Goal: Task Accomplishment & Management: Use online tool/utility

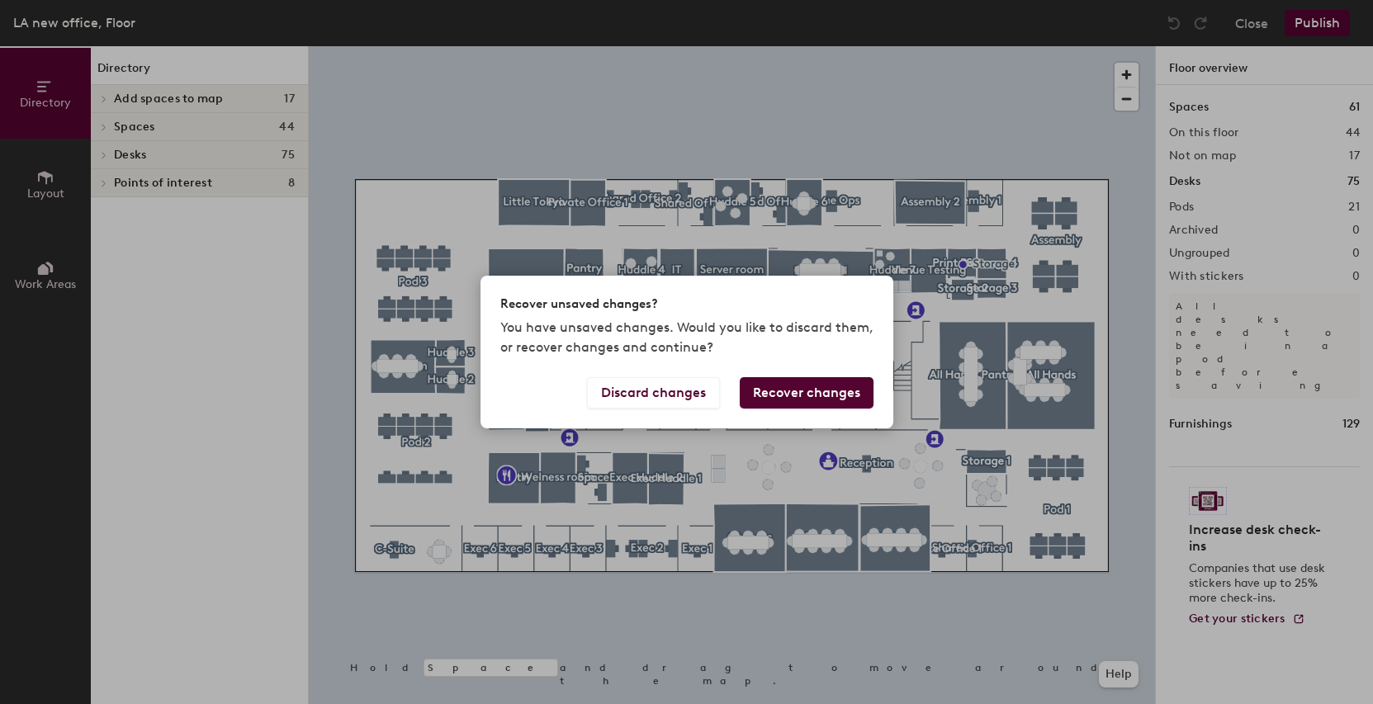
click at [812, 395] on button "Recover changes" at bounding box center [807, 392] width 134 height 31
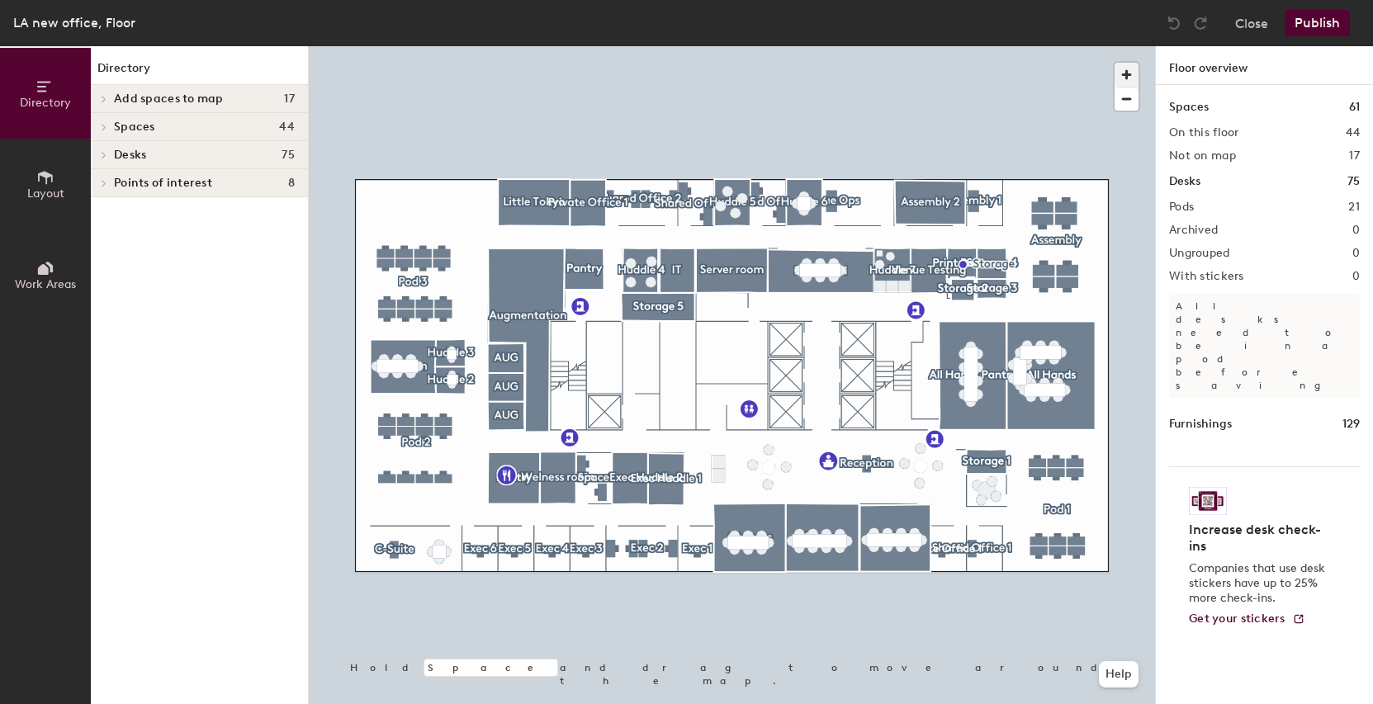
click at [1125, 77] on span "button" at bounding box center [1126, 75] width 24 height 24
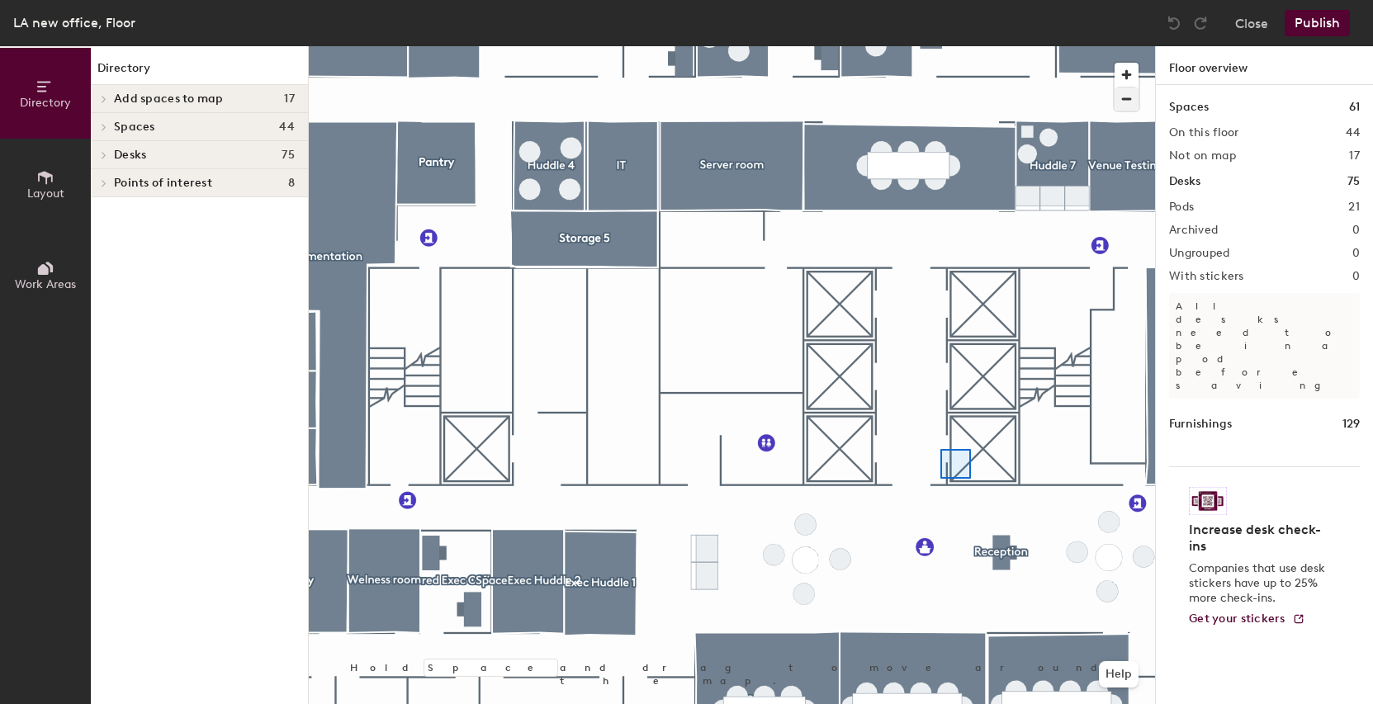
click at [815, 46] on div at bounding box center [732, 46] width 846 height 0
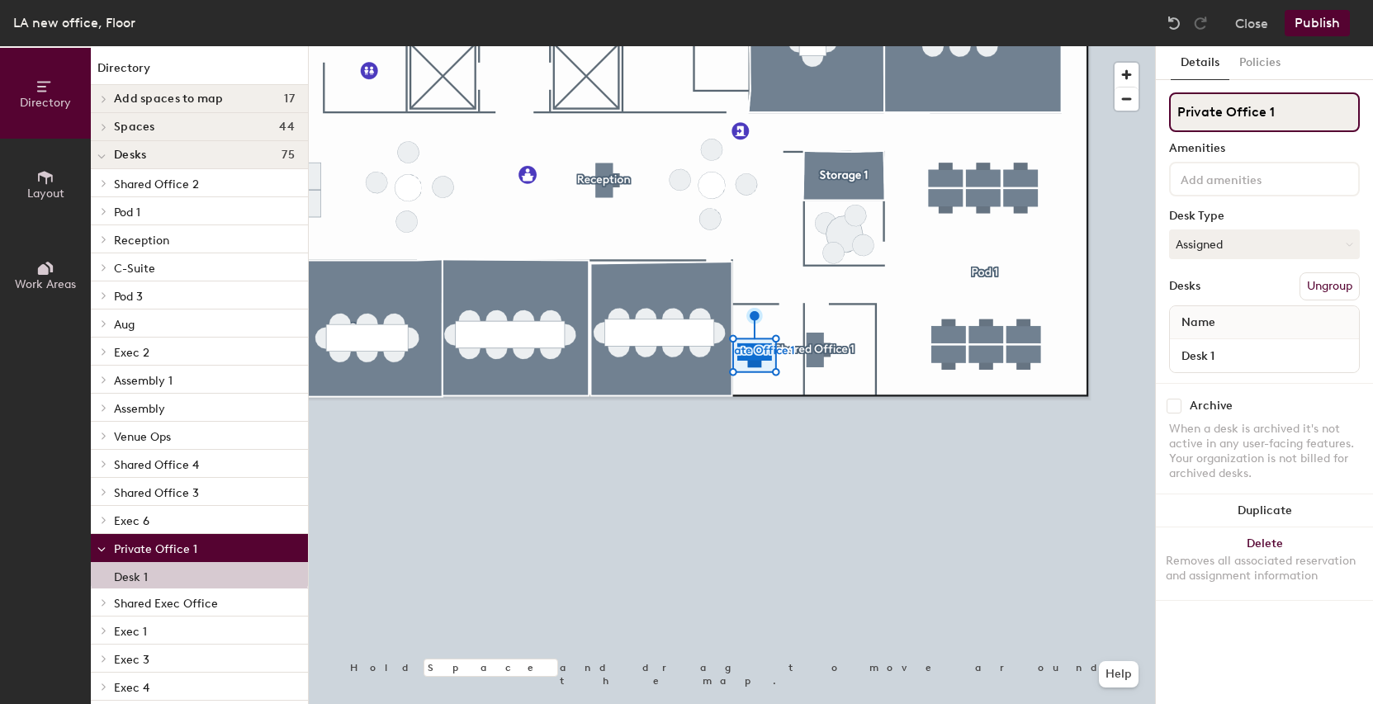
click at [1224, 94] on input "Private Office 1" at bounding box center [1264, 112] width 191 height 40
type input "Exec 8"
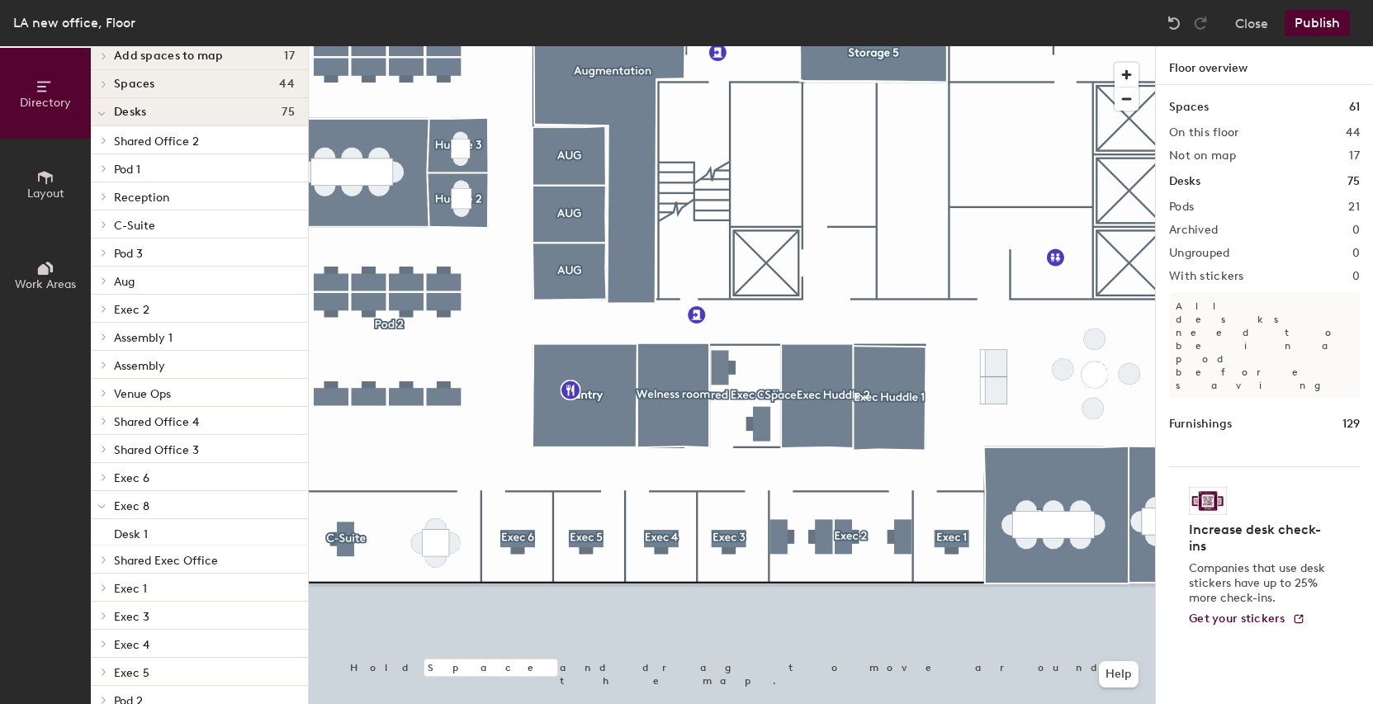
scroll to position [49, 0]
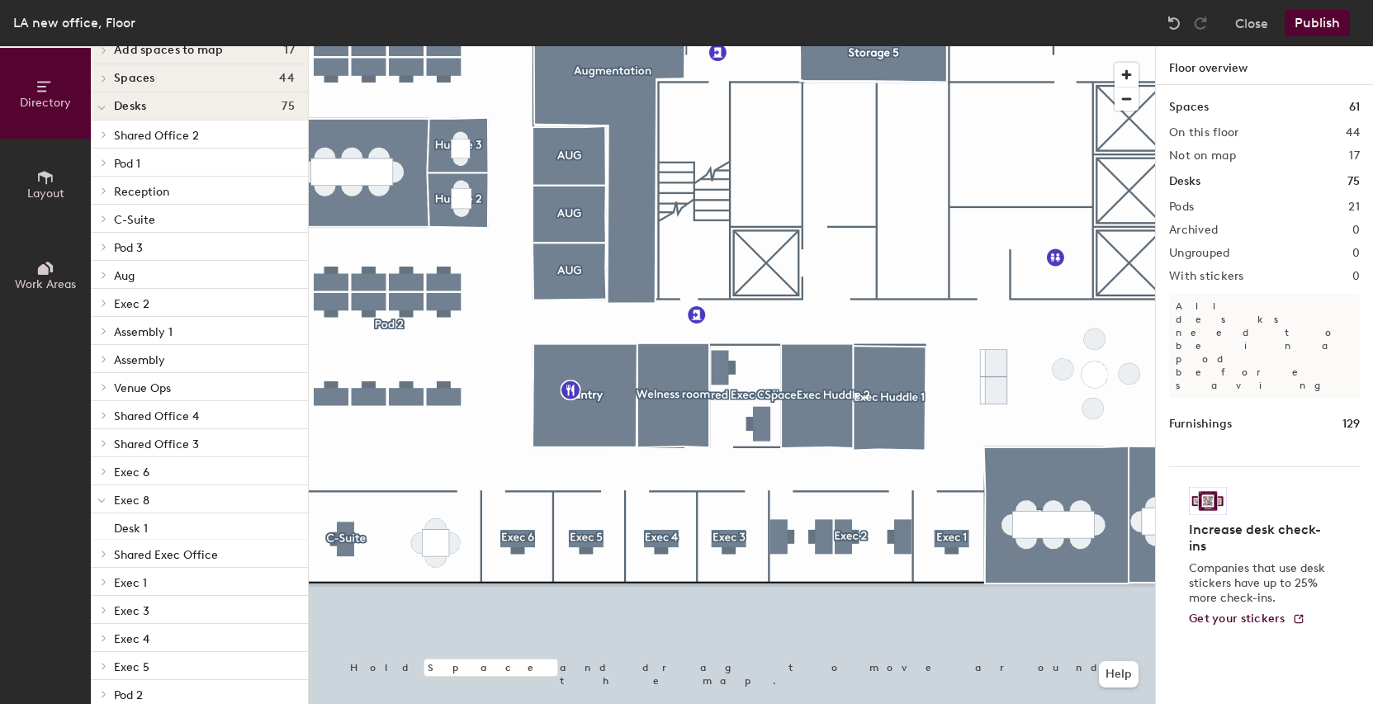
click at [116, 558] on span "Shared Exec Office" at bounding box center [166, 555] width 104 height 14
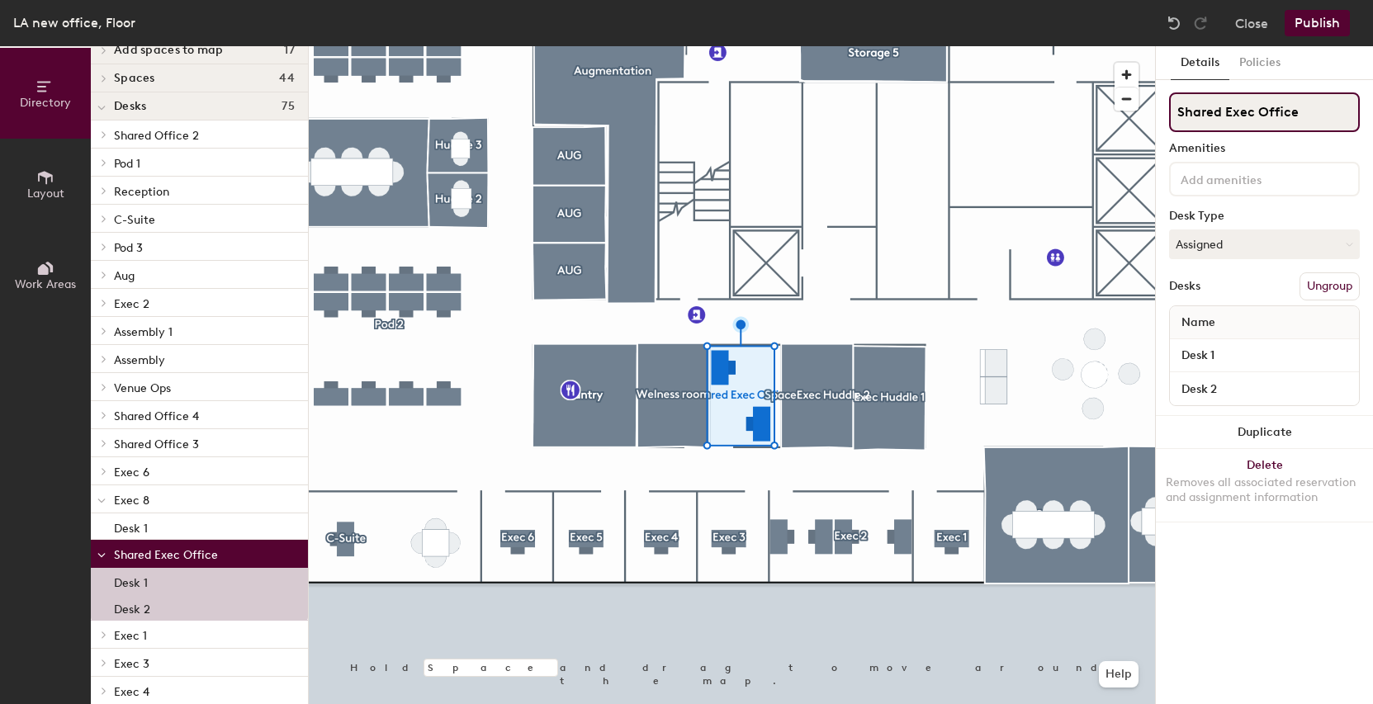
click at [1314, 111] on input "Shared Exec Office" at bounding box center [1264, 112] width 191 height 40
type input "S"
type input "Exec 7"
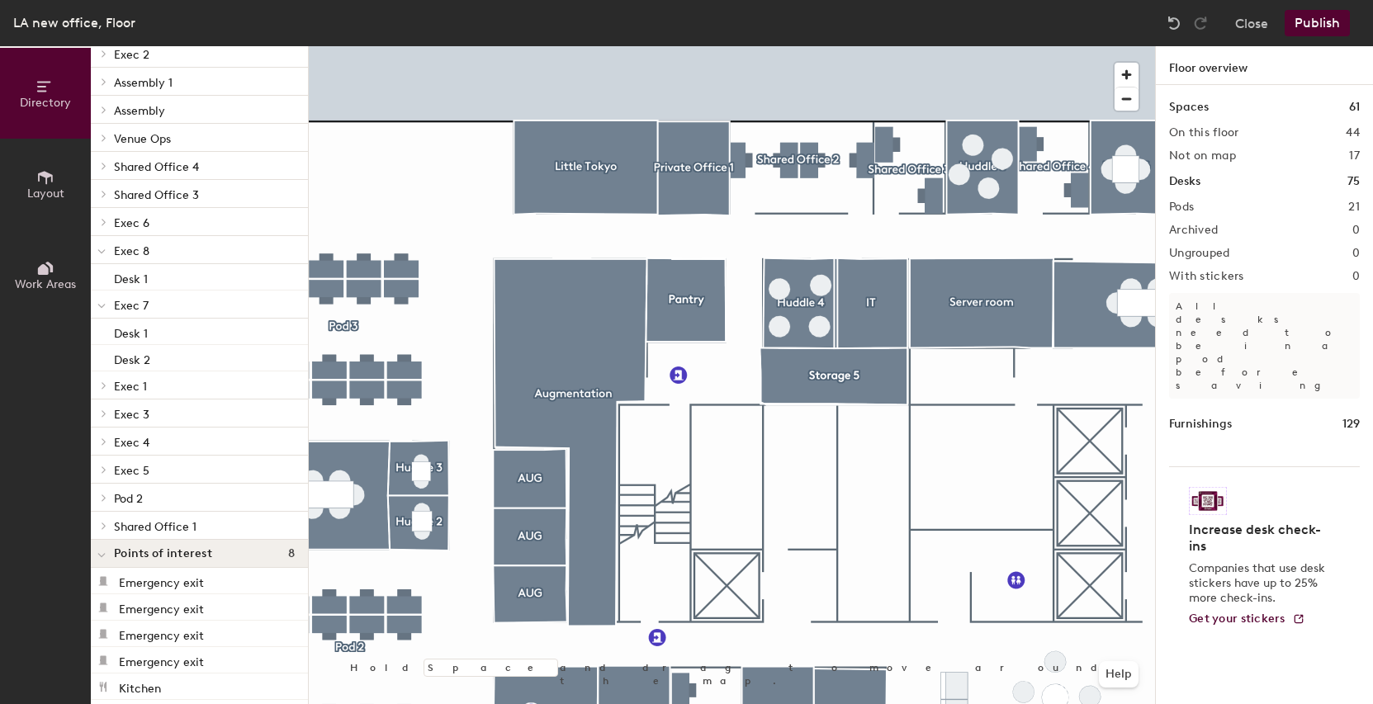
scroll to position [386, 0]
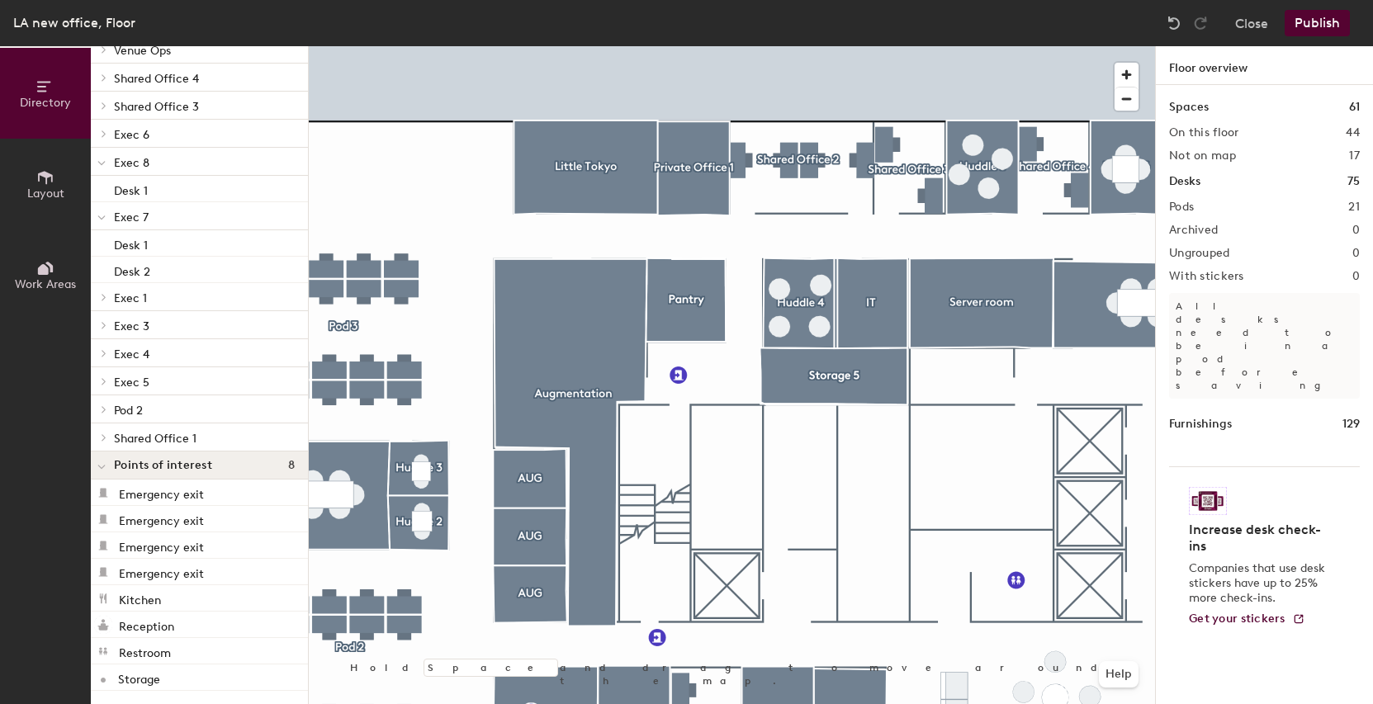
click at [169, 437] on span "Shared Office 1" at bounding box center [155, 439] width 83 height 14
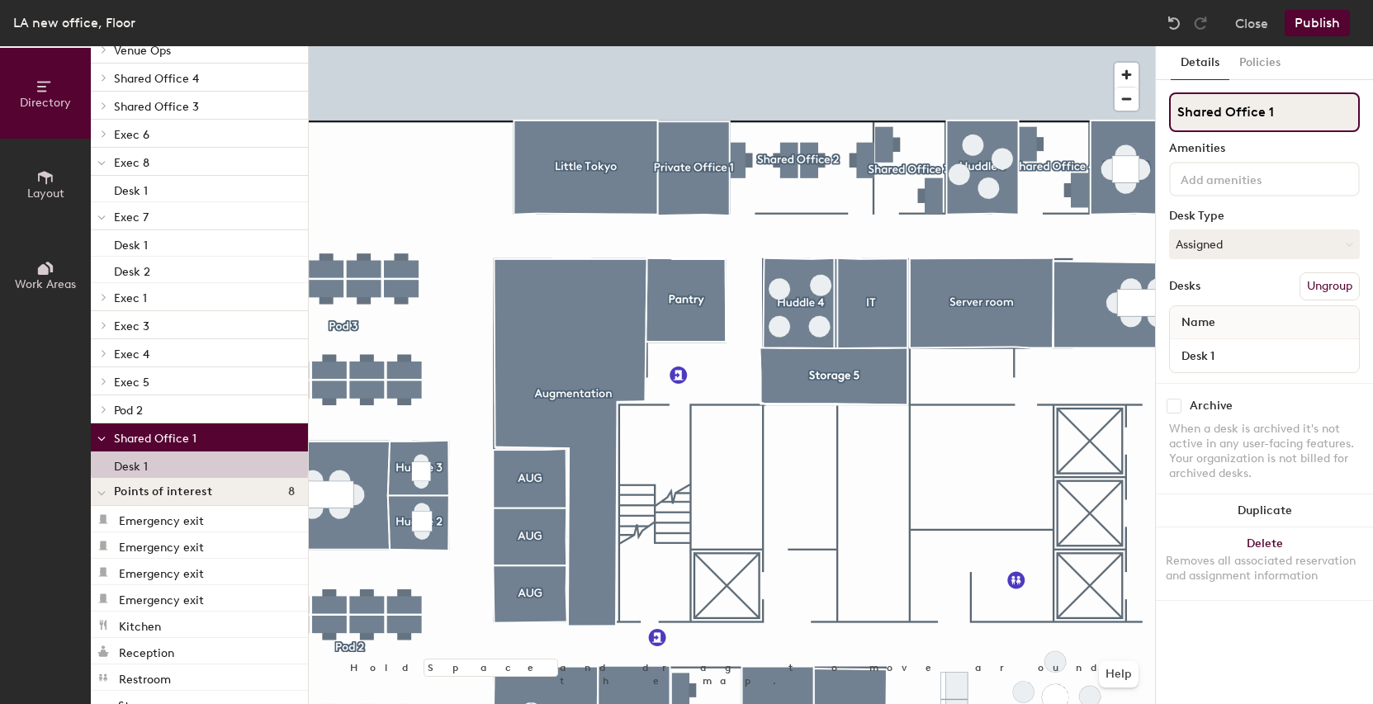
click at [1302, 117] on input "Shared Office 1" at bounding box center [1264, 112] width 191 height 40
type input "Shared Office 2"
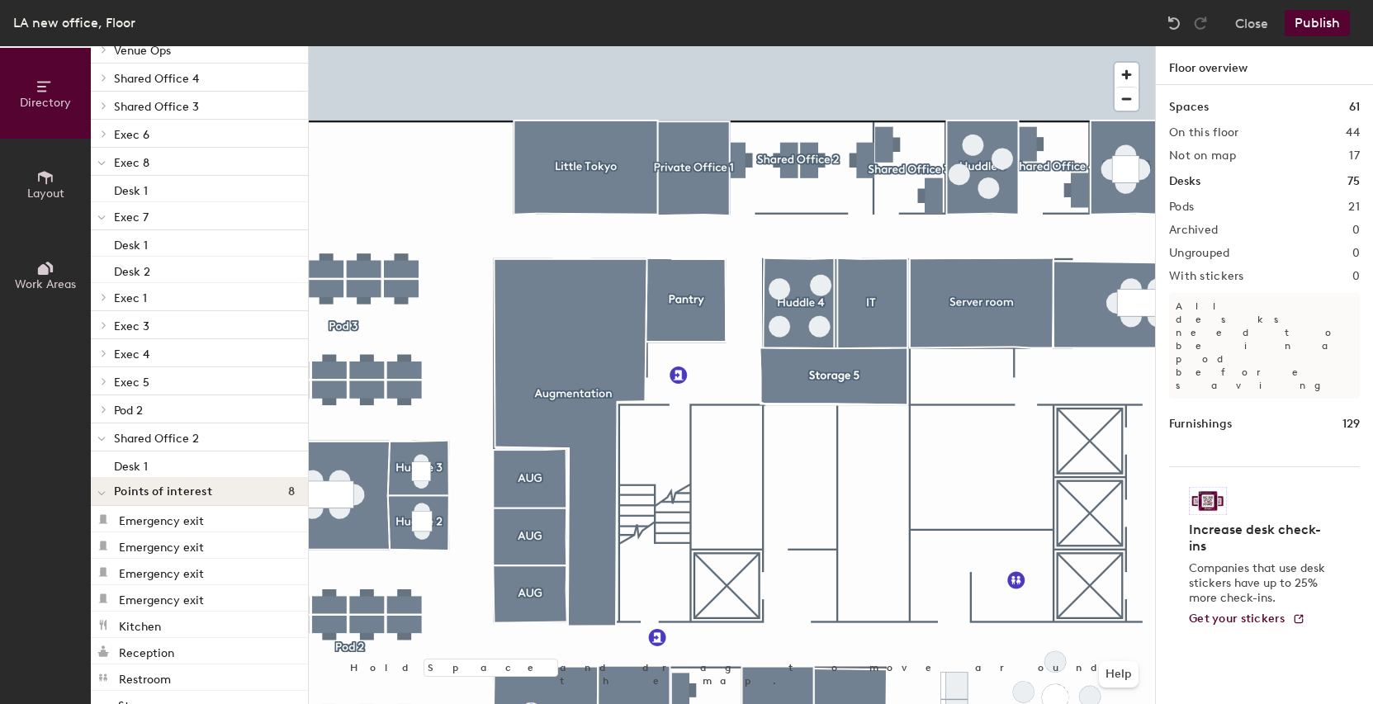
scroll to position [492, 0]
click at [102, 496] on icon at bounding box center [101, 493] width 8 height 7
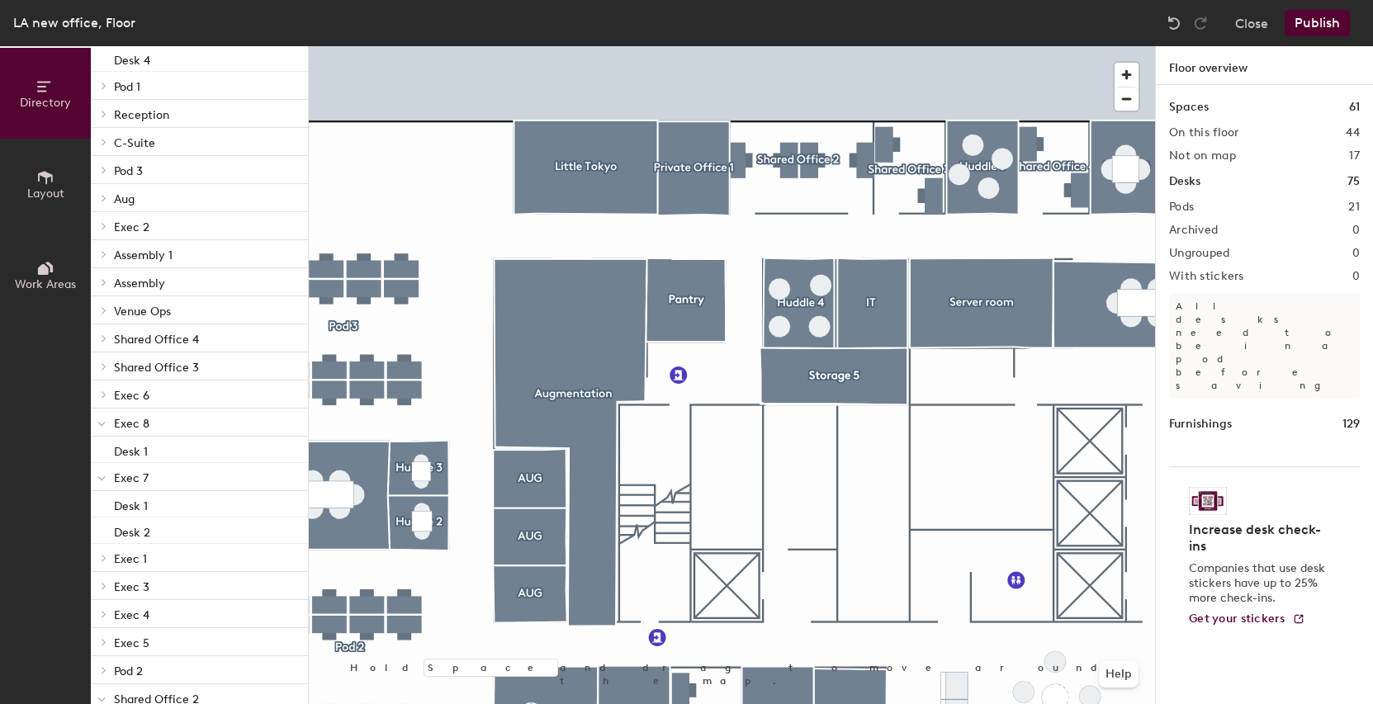
scroll to position [220, 0]
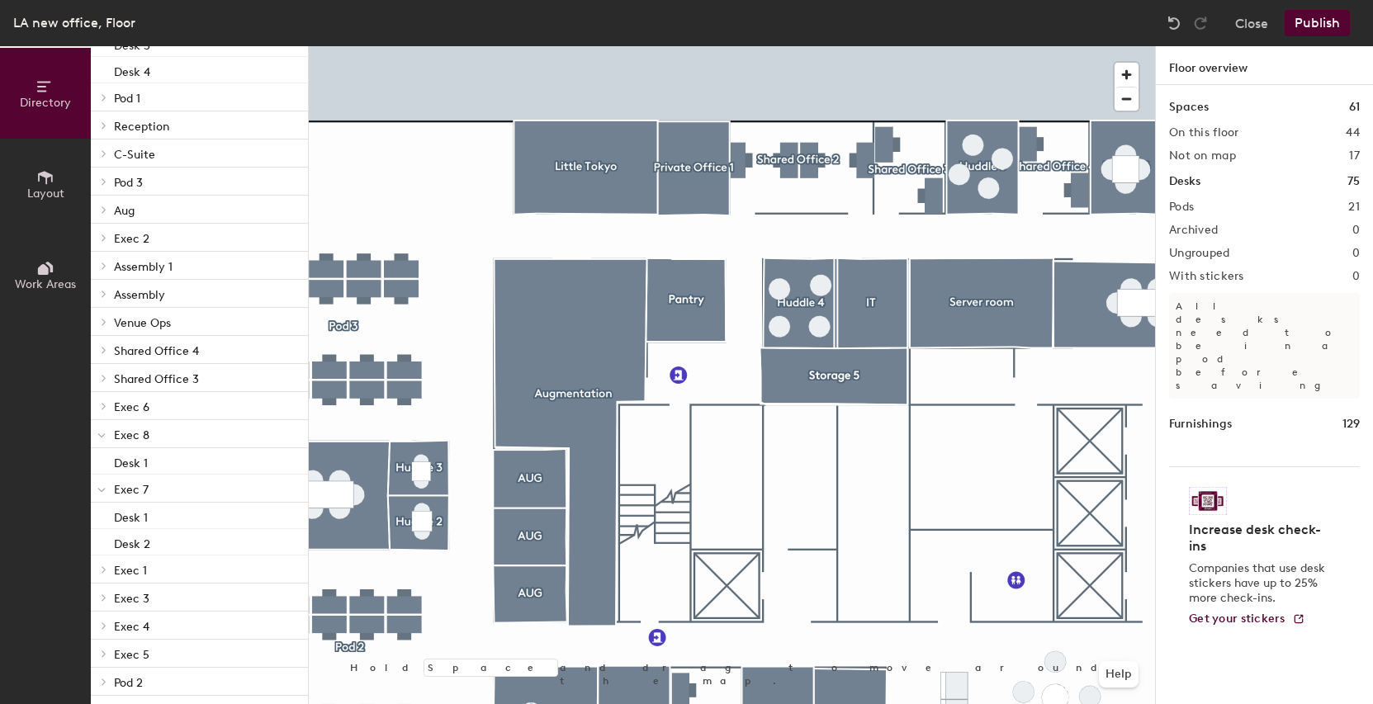
click at [176, 380] on span "Shared Office 3" at bounding box center [156, 379] width 85 height 14
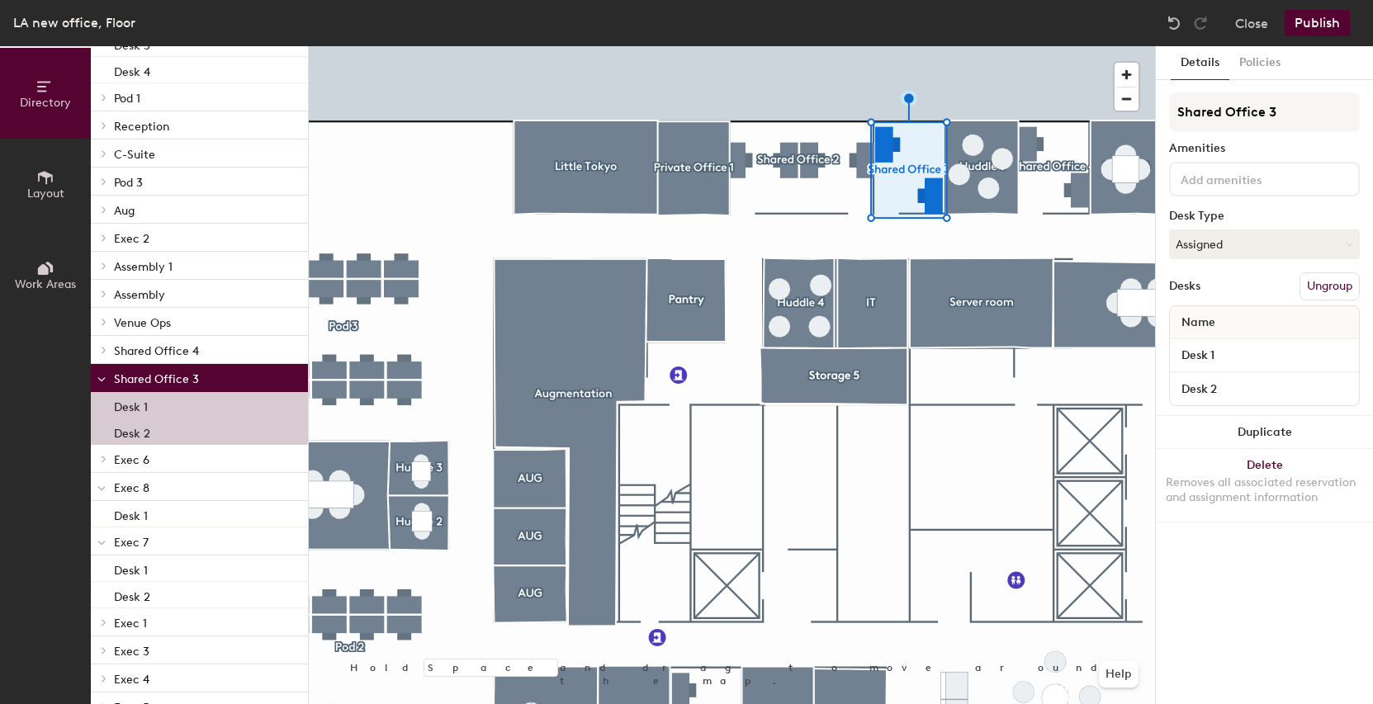
click at [201, 341] on p "Shared Office 4" at bounding box center [204, 349] width 181 height 21
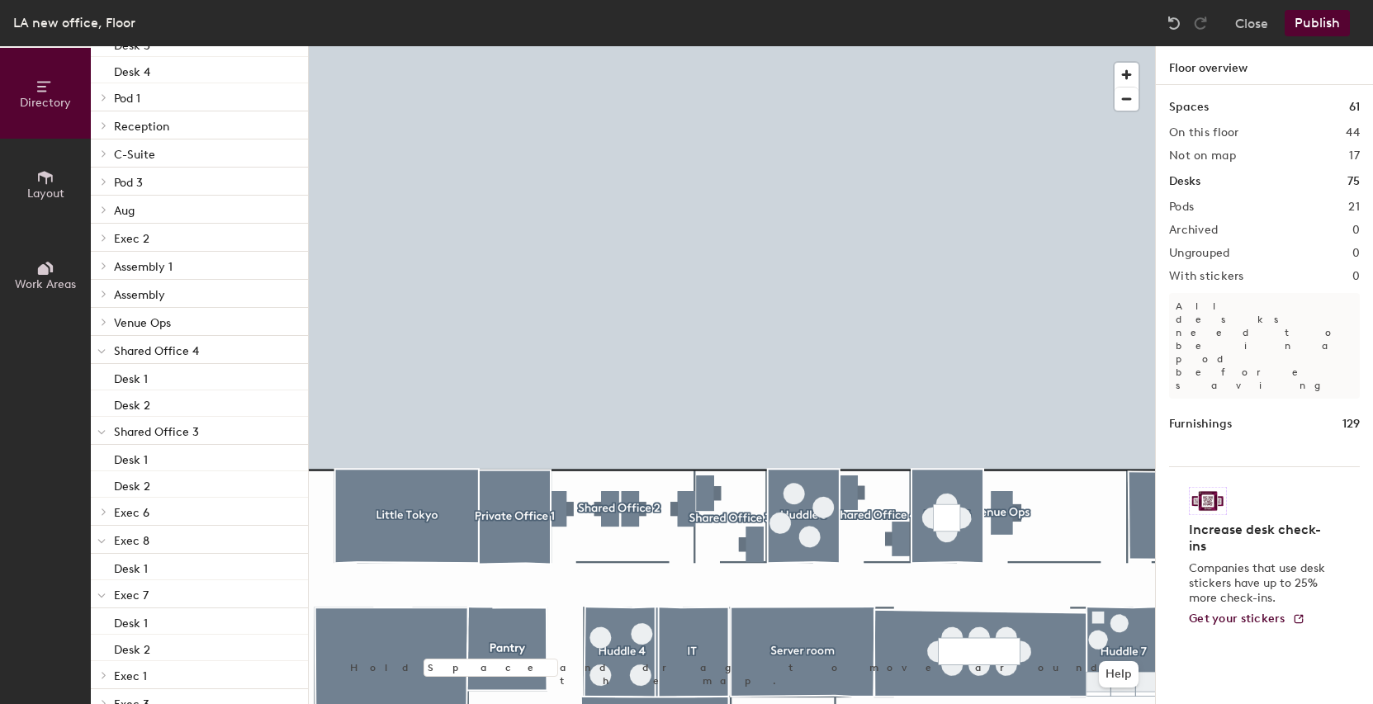
click at [1311, 21] on button "Publish" at bounding box center [1316, 23] width 65 height 26
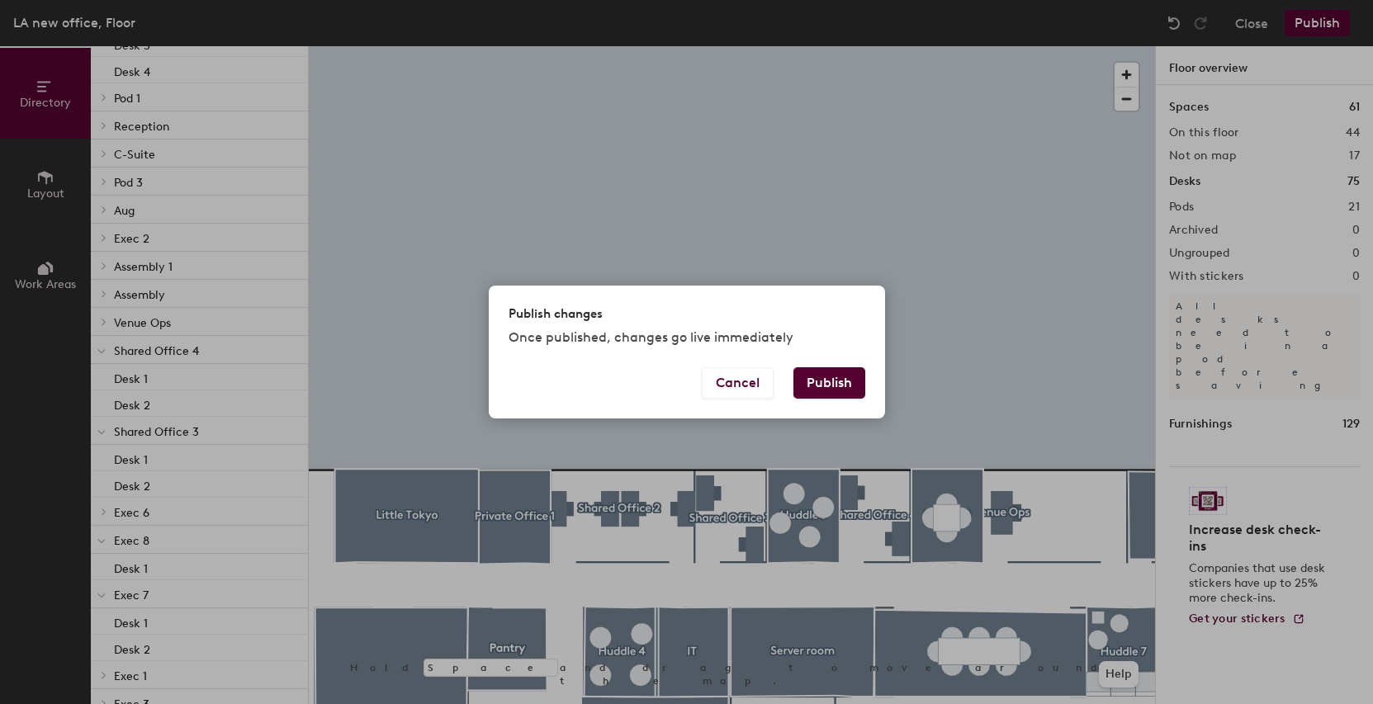
click at [825, 377] on button "Publish" at bounding box center [829, 382] width 72 height 31
